Goal: Task Accomplishment & Management: Use online tool/utility

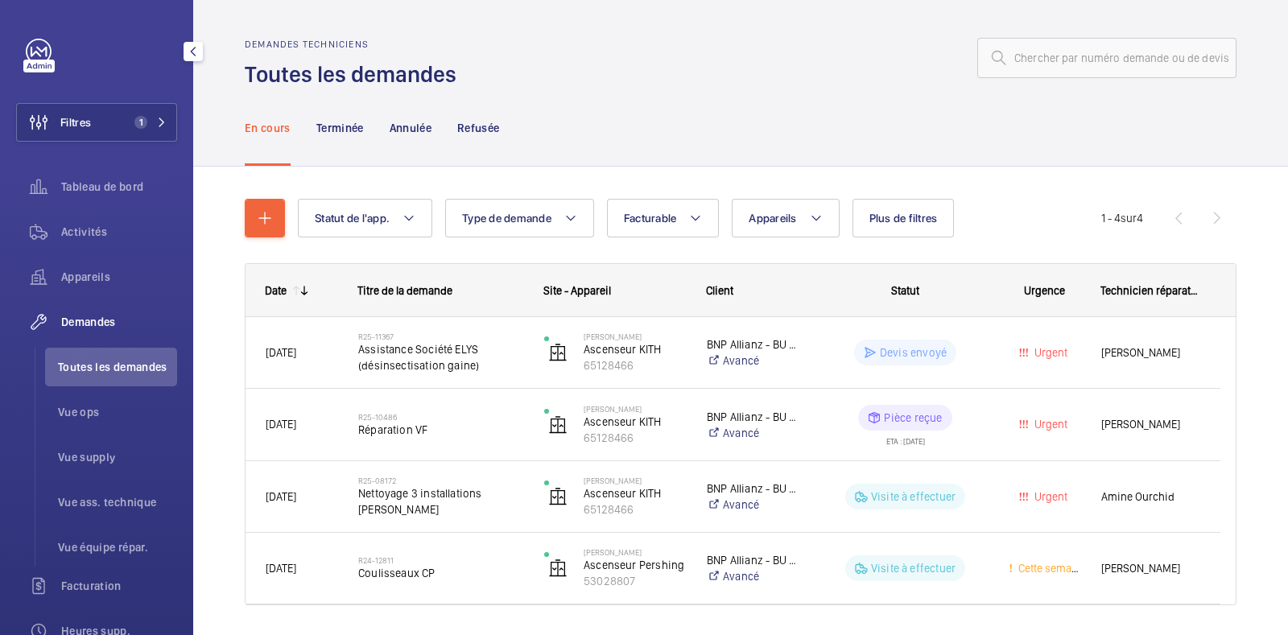
scroll to position [53, 0]
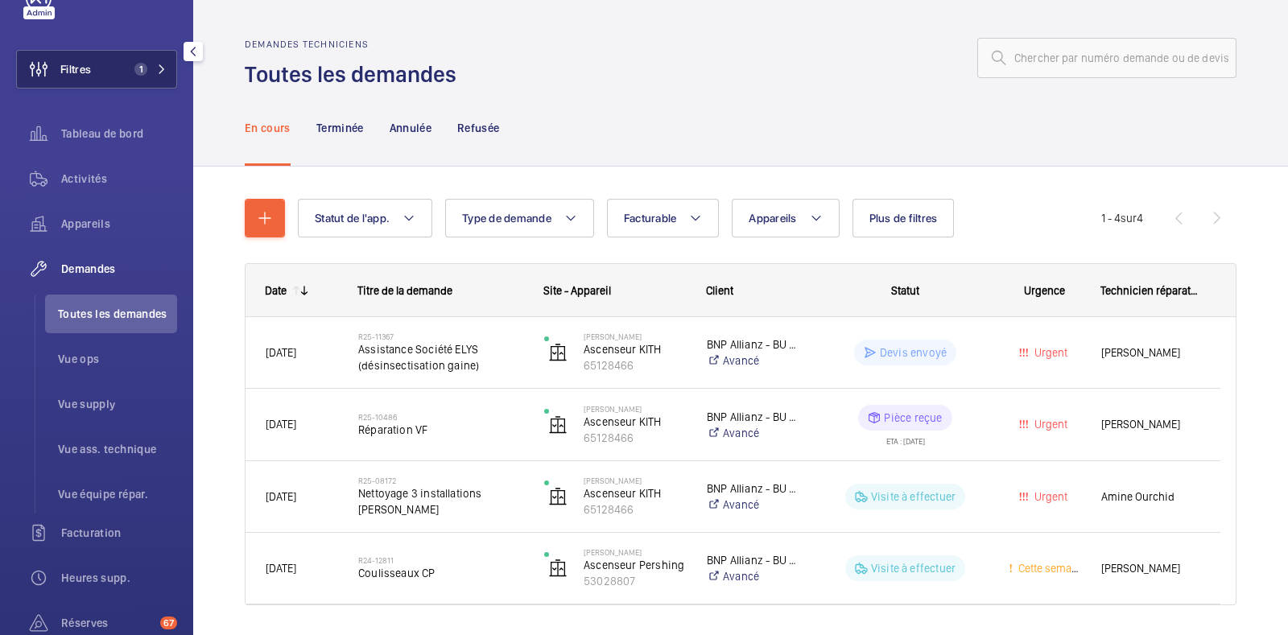
click at [116, 66] on button "Filtres 1" at bounding box center [96, 69] width 161 height 39
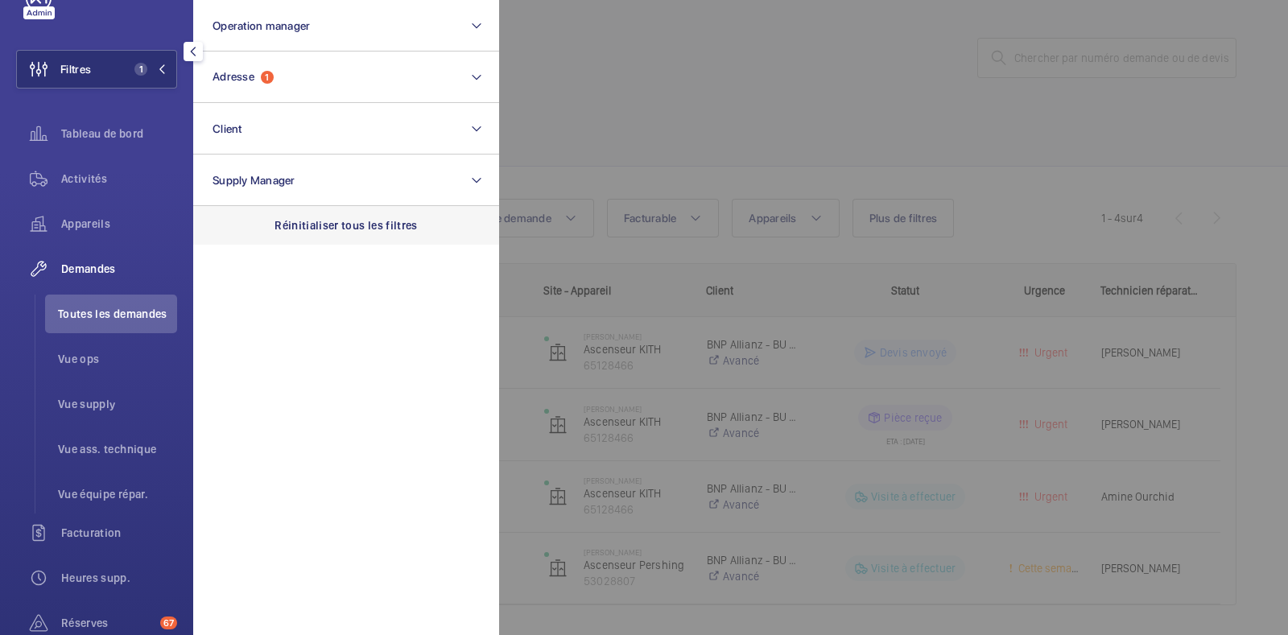
click at [341, 231] on p "Réinitialiser tous les filtres" at bounding box center [346, 225] width 143 height 16
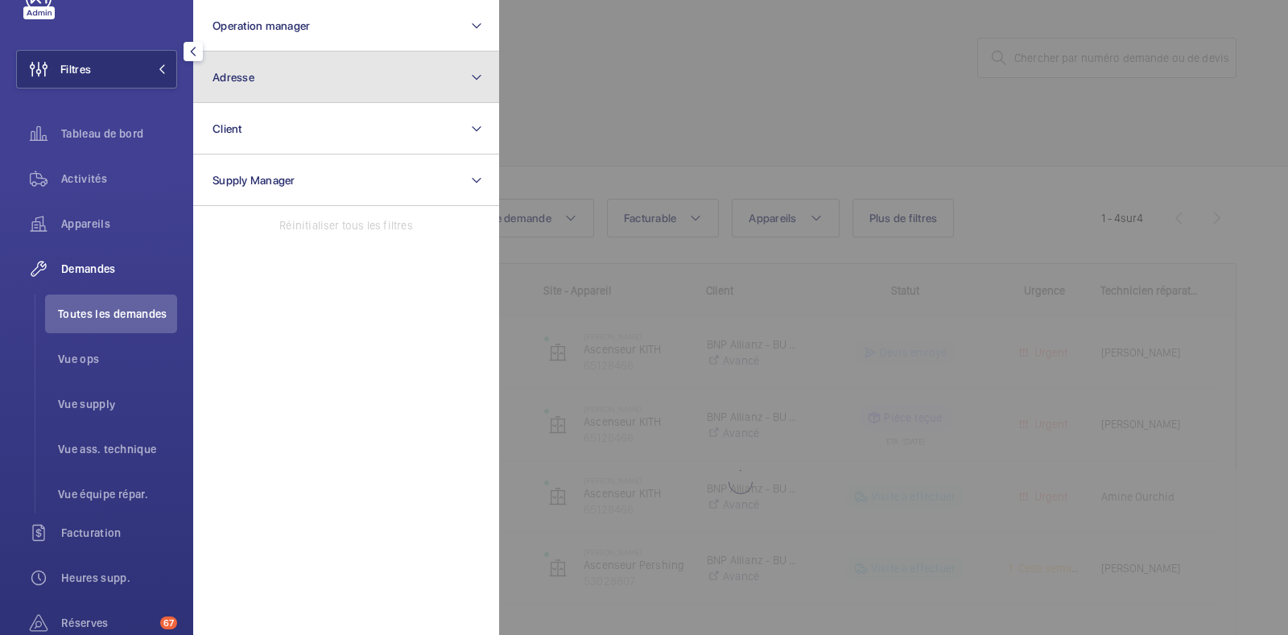
click at [273, 72] on button "Adresse" at bounding box center [346, 78] width 306 height 52
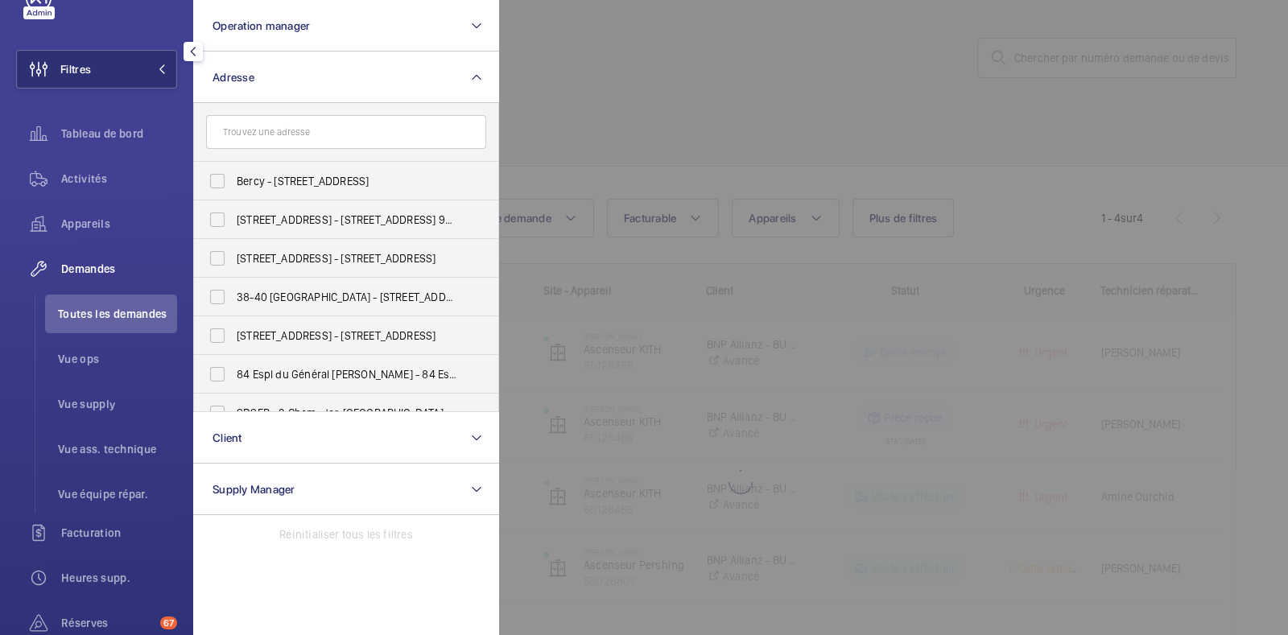
click at [278, 134] on input "text" at bounding box center [346, 132] width 280 height 34
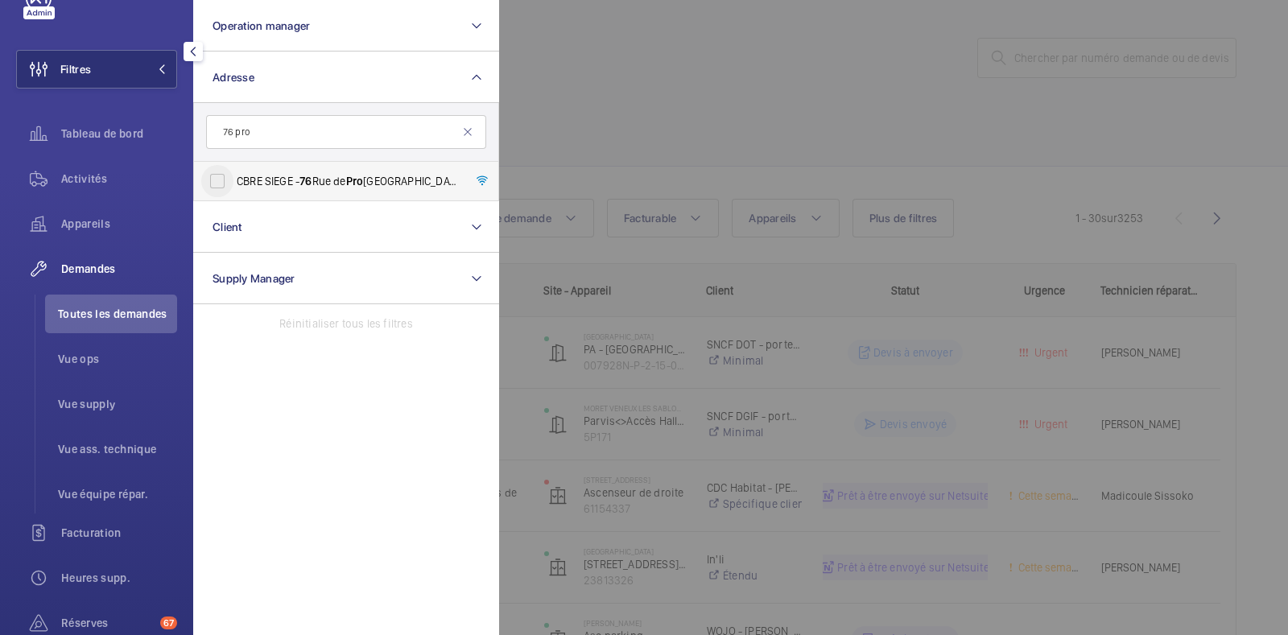
type input "76 pro"
click at [225, 178] on input "CBRE SIEGE - [STREET_ADDRESS]" at bounding box center [217, 181] width 32 height 32
checkbox input "true"
click at [719, 122] on div at bounding box center [1143, 317] width 1288 height 635
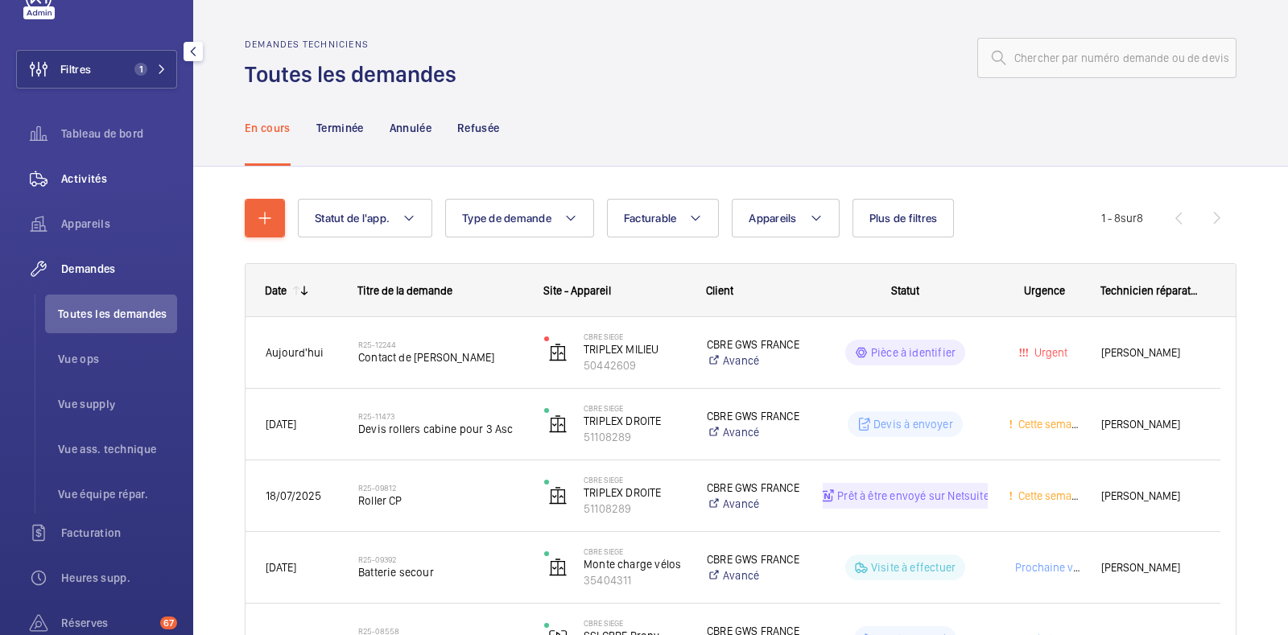
click at [72, 188] on div "Activités" at bounding box center [96, 178] width 161 height 39
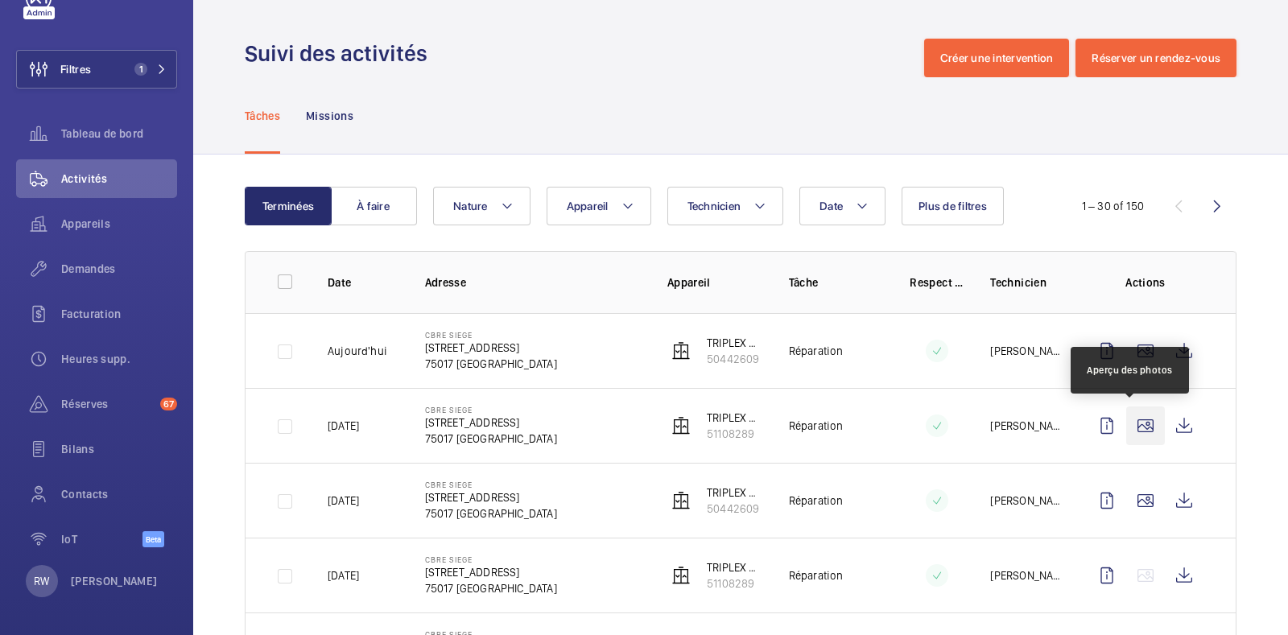
click at [1133, 428] on wm-front-icon-button at bounding box center [1145, 426] width 39 height 39
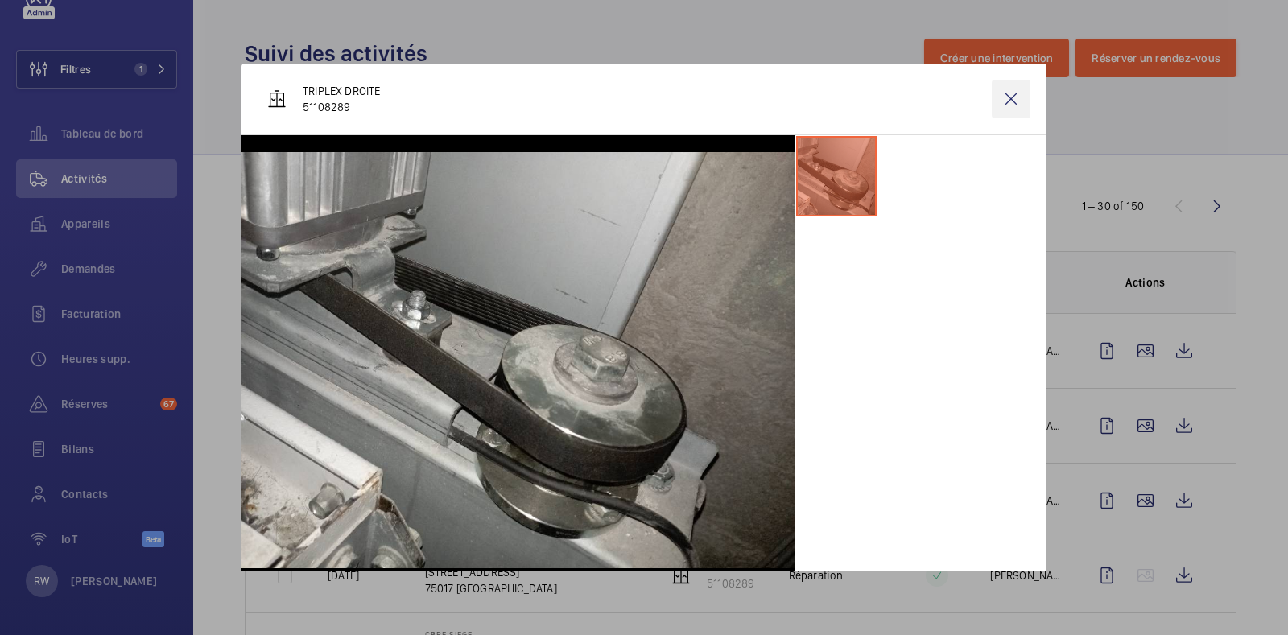
click at [996, 99] on wm-front-icon-button at bounding box center [1011, 99] width 39 height 39
